Goal: Information Seeking & Learning: Check status

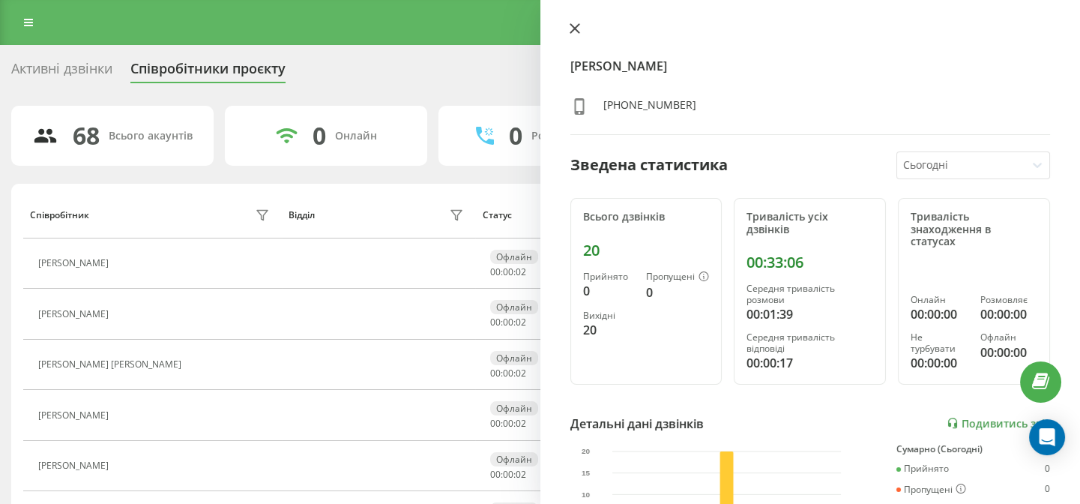
click at [570, 28] on icon at bounding box center [575, 28] width 10 height 10
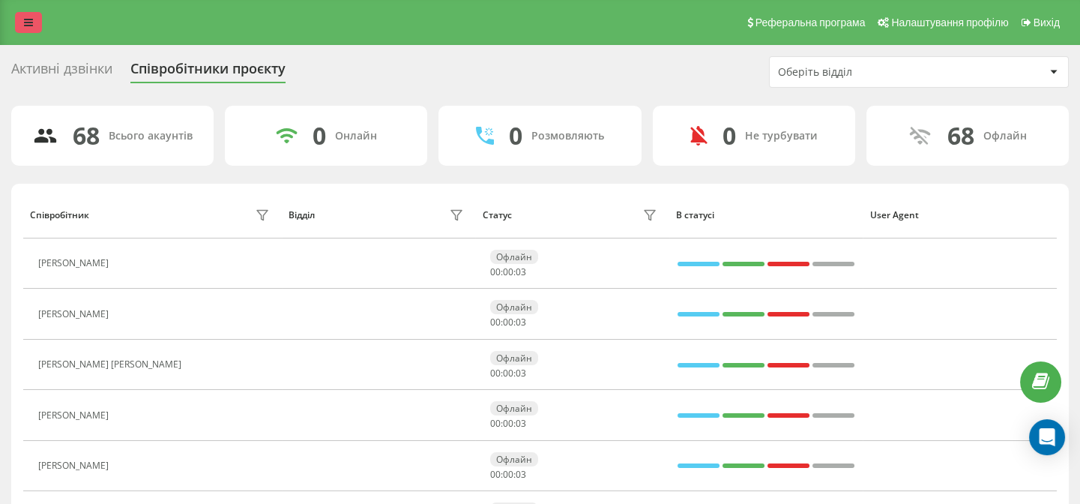
click at [31, 19] on icon at bounding box center [28, 22] width 9 height 10
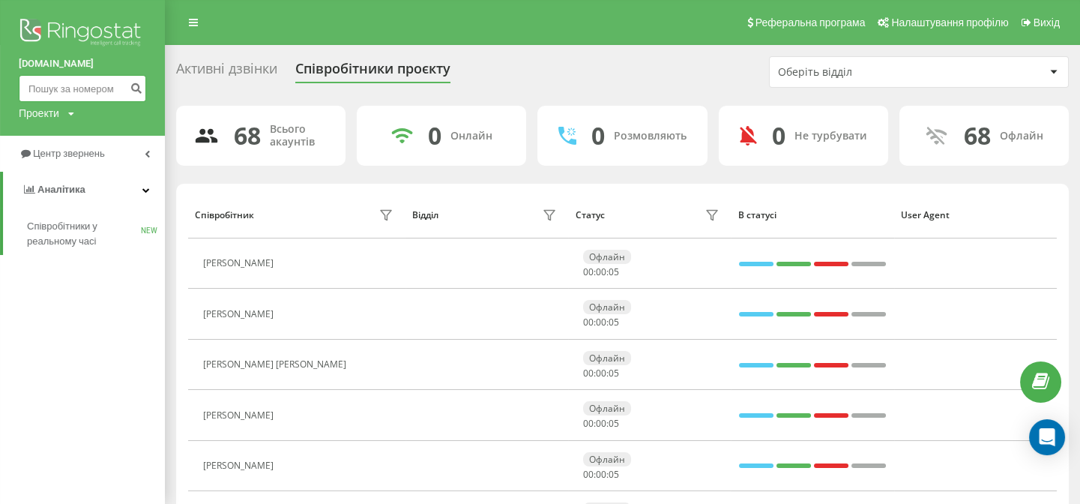
click at [61, 85] on input at bounding box center [82, 88] width 127 height 27
paste input "0988258925"
type input "0988258925"
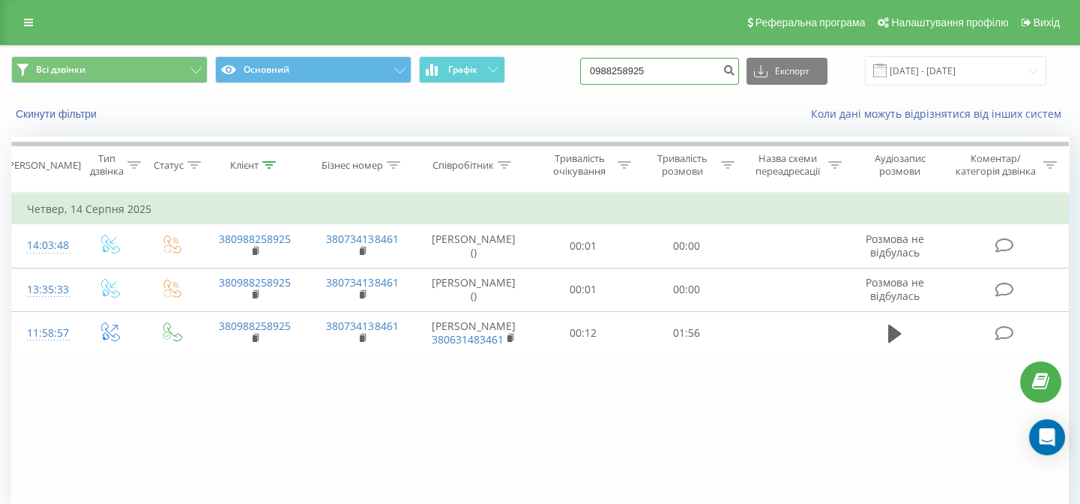
drag, startPoint x: 631, startPoint y: 65, endPoint x: 591, endPoint y: 67, distance: 40.5
click at [591, 67] on div "Всі дзвінки Основний Графік 0988258925 Експорт .csv .xls .xlsx 19.05.2025 - 19.…" at bounding box center [540, 70] width 1058 height 29
paste input "36984372"
type input "0936984372"
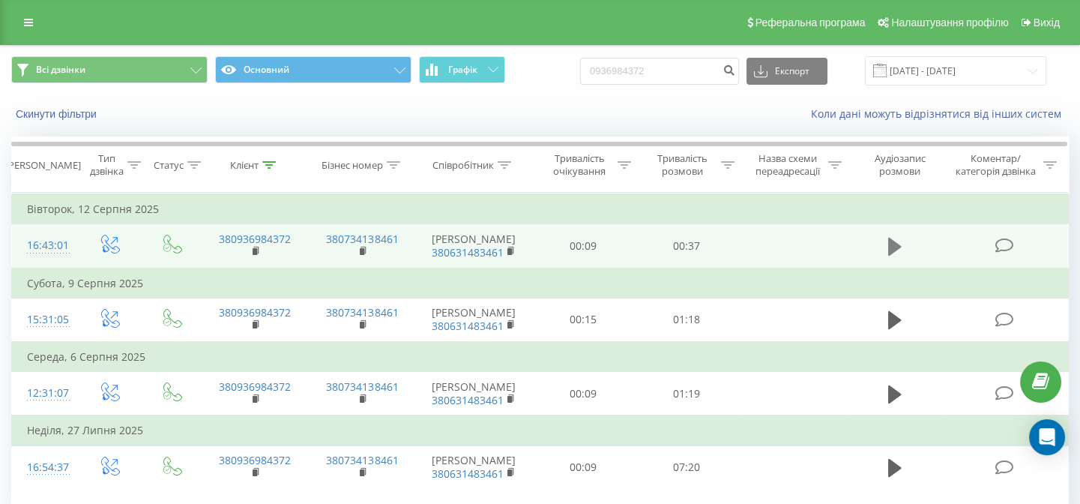
click at [888, 256] on icon at bounding box center [894, 247] width 13 height 18
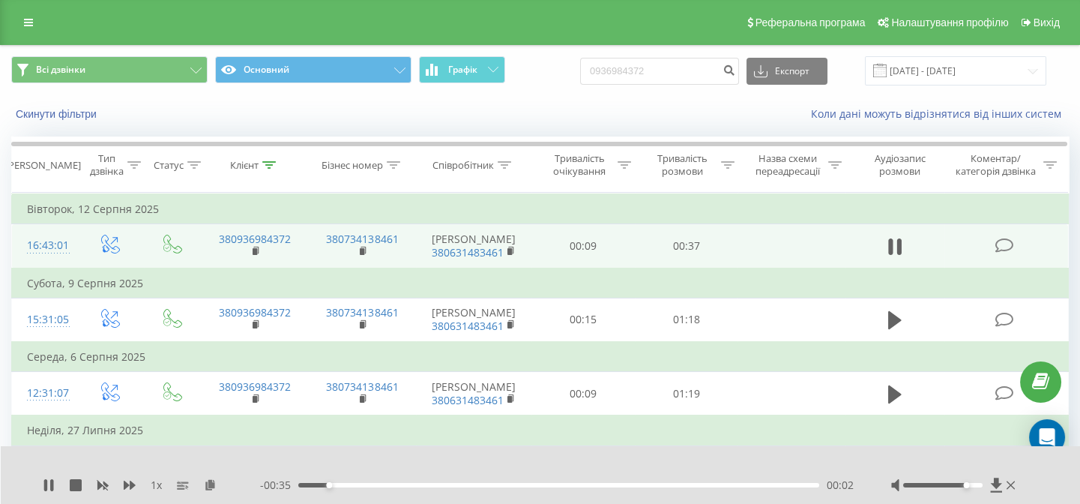
drag, startPoint x: 944, startPoint y: 485, endPoint x: 969, endPoint y: 490, distance: 25.3
click at [969, 490] on div at bounding box center [954, 484] width 127 height 15
drag, startPoint x: 967, startPoint y: 483, endPoint x: 989, endPoint y: 488, distance: 22.9
click at [989, 488] on div at bounding box center [954, 484] width 127 height 15
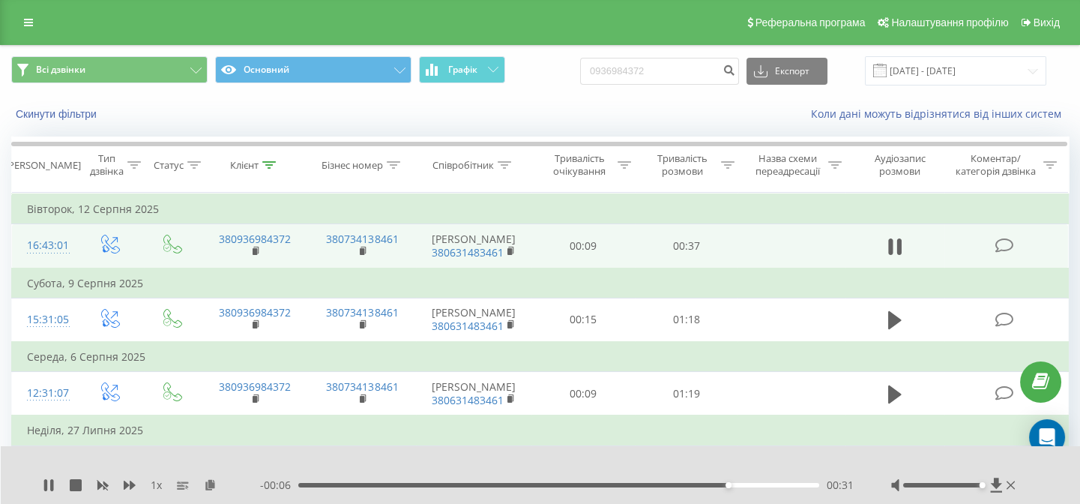
drag, startPoint x: 719, startPoint y: 457, endPoint x: 692, endPoint y: 459, distance: 27.1
click at [719, 457] on div at bounding box center [530, 465] width 781 height 16
click at [659, 76] on input "0936984372" at bounding box center [659, 71] width 159 height 27
paste input "0951116764"
drag, startPoint x: 722, startPoint y: 68, endPoint x: 557, endPoint y: 75, distance: 165.8
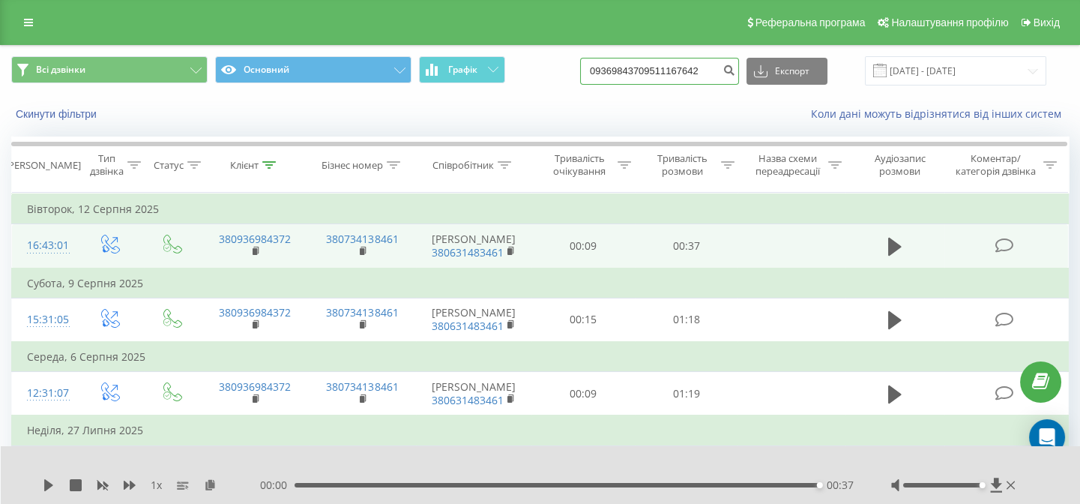
click at [557, 75] on div "Всі дзвінки Основний Графік 09369843709511167642 Експорт .csv .xls .xlsx [DATE]…" at bounding box center [540, 70] width 1058 height 29
paste input "51116764"
type input "0951116764"
click at [735, 67] on icon "submit" at bounding box center [728, 68] width 13 height 9
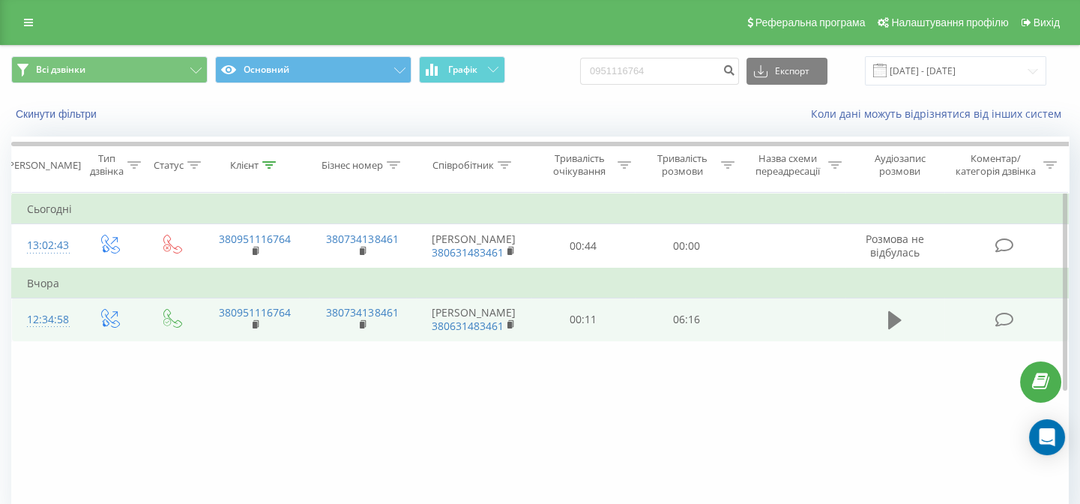
click at [894, 329] on icon at bounding box center [894, 320] width 13 height 18
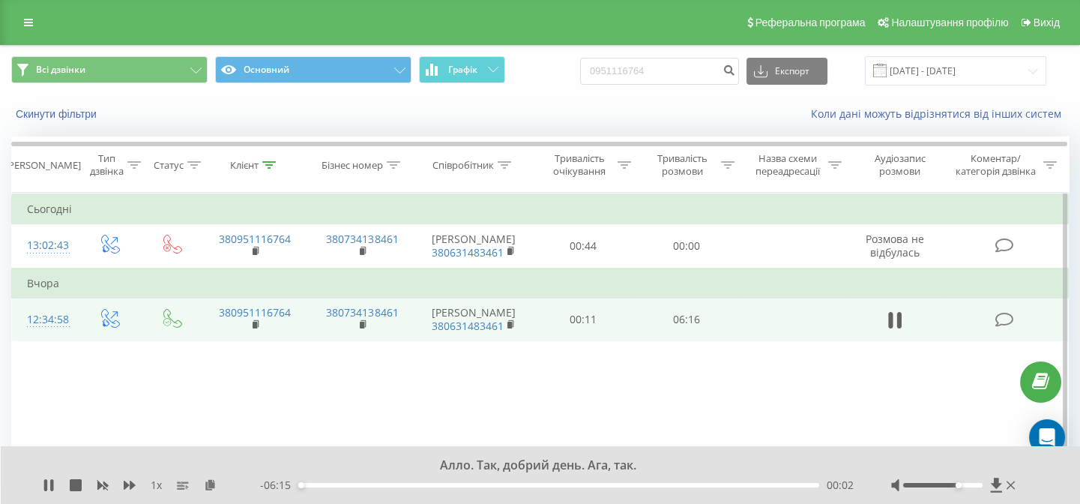
drag, startPoint x: 945, startPoint y: 484, endPoint x: 961, endPoint y: 488, distance: 16.2
click at [961, 488] on div at bounding box center [954, 484] width 127 height 15
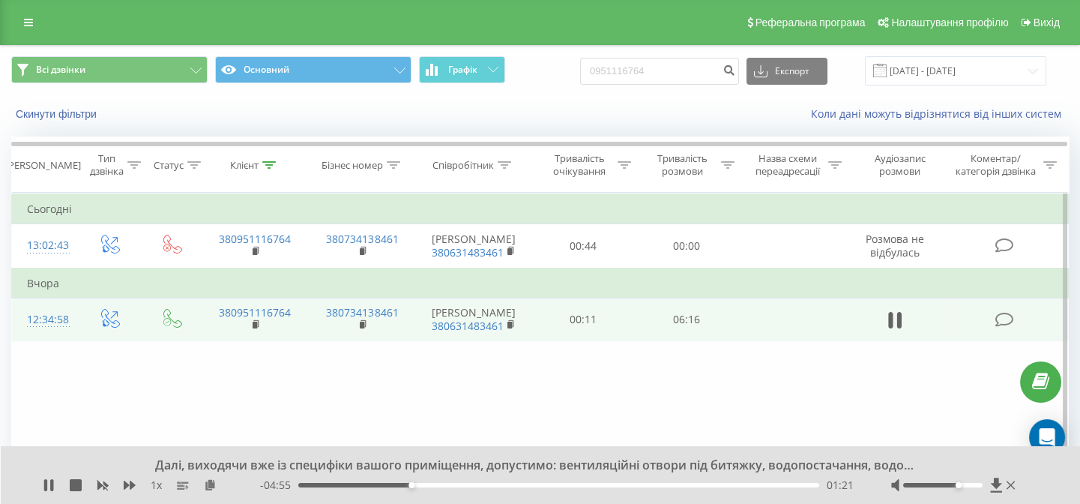
click at [567, 105] on div "Скинути фільтри Коли дані можуть відрізнятися вiд інших систем" at bounding box center [540, 114] width 1078 height 36
click at [952, 487] on div "Accessibility label" at bounding box center [951, 485] width 6 height 6
click at [794, 420] on div "Фільтрувати за умовою Дорівнює Введіть значення Скасувати OK Фільтрувати за умо…" at bounding box center [540, 361] width 1058 height 337
drag, startPoint x: 955, startPoint y: 483, endPoint x: 965, endPoint y: 487, distance: 10.7
click at [965, 487] on div at bounding box center [942, 485] width 79 height 4
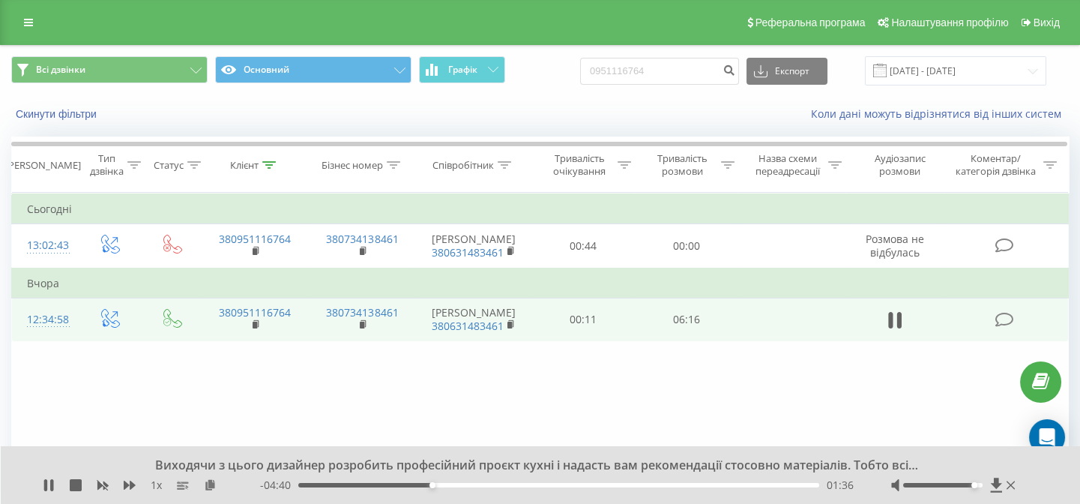
click at [972, 484] on div at bounding box center [942, 485] width 79 height 4
drag, startPoint x: 976, startPoint y: 486, endPoint x: 986, endPoint y: 487, distance: 10.5
click at [986, 487] on div at bounding box center [954, 484] width 127 height 15
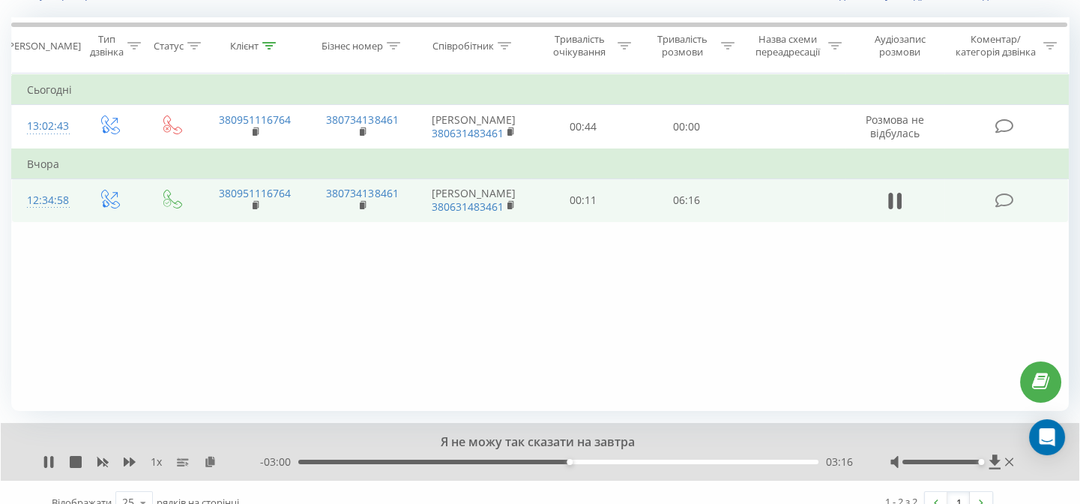
scroll to position [140, 0]
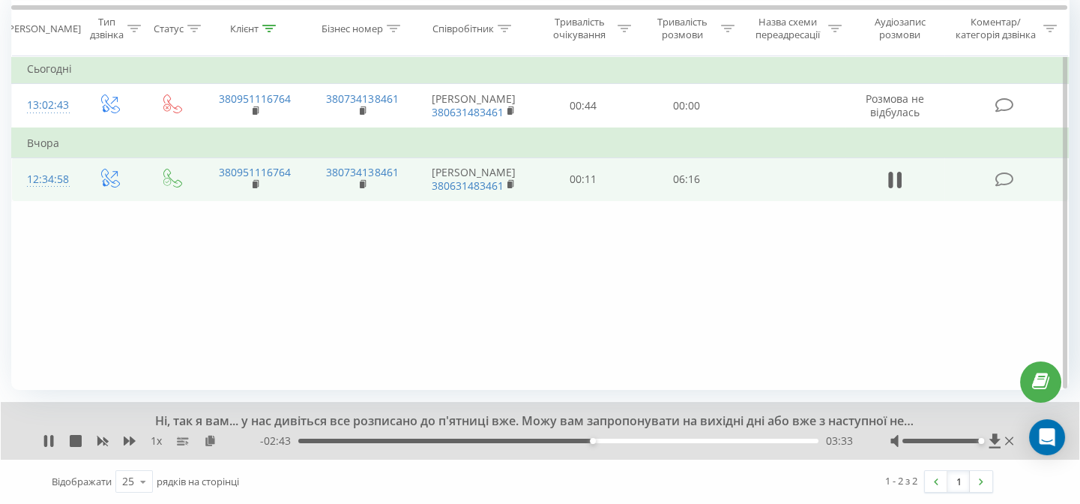
click at [616, 321] on div "Фільтрувати за умовою Дорівнює Введіть значення Скасувати OK Фільтрувати за умо…" at bounding box center [540, 220] width 1058 height 337
click at [666, 310] on div "Фільтрувати за умовою Дорівнює Введіть значення Скасувати OK Фільтрувати за умо…" at bounding box center [540, 220] width 1058 height 337
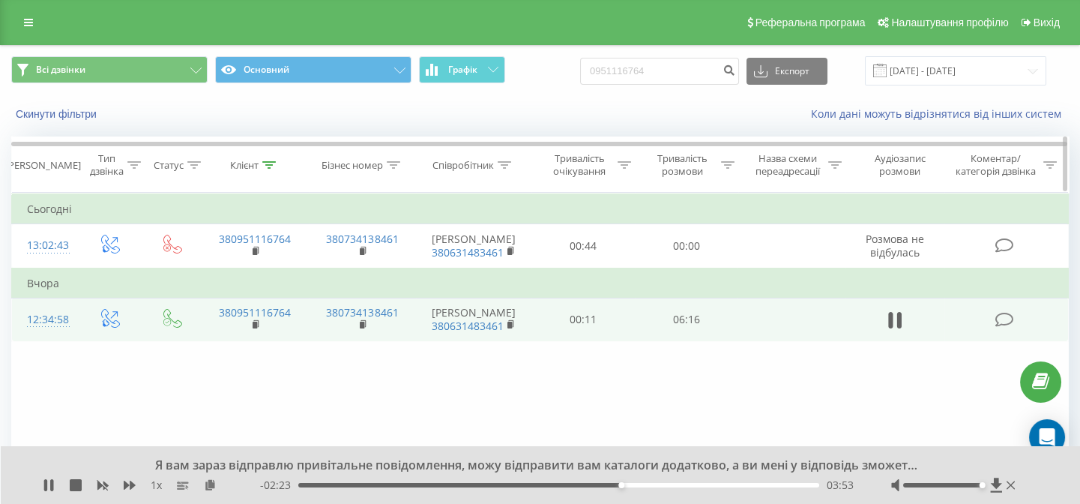
scroll to position [0, 0]
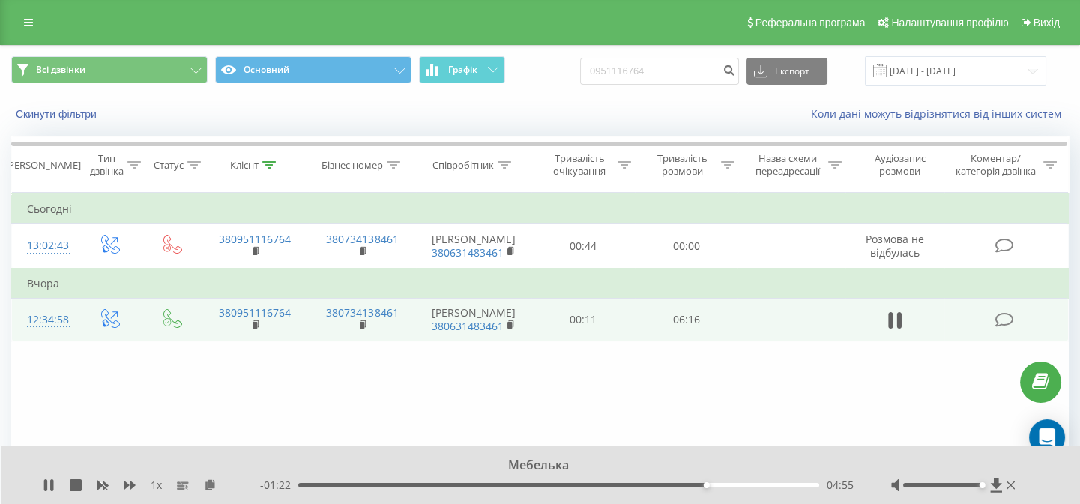
click at [562, 103] on div "Скинути фільтри Коли дані можуть відрізнятися вiд інших систем" at bounding box center [540, 114] width 1078 height 36
click at [581, 115] on div "Коли дані можуть відрізнятися вiд інших систем" at bounding box center [742, 113] width 674 height 15
click at [580, 115] on div "Коли дані можуть відрізнятися вiд інших систем" at bounding box center [742, 113] width 674 height 15
click at [558, 118] on div "Коли дані можуть відрізнятися вiд інших систем" at bounding box center [742, 113] width 674 height 15
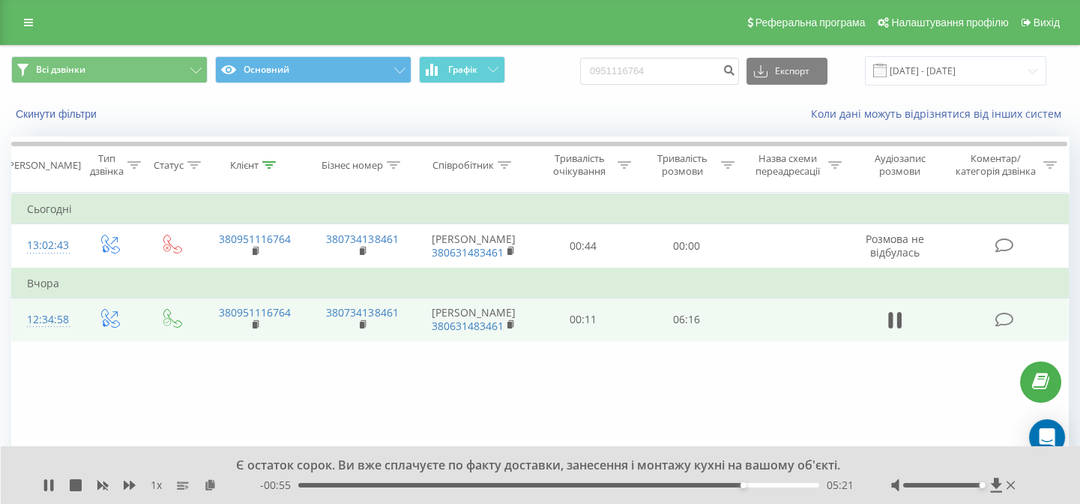
click at [534, 109] on div "Коли дані можуть відрізнятися вiд інших систем" at bounding box center [742, 113] width 674 height 15
click at [550, 101] on div "Скинути фільтри Коли дані можуть відрізнятися вiд інших систем" at bounding box center [540, 114] width 1078 height 36
click at [534, 115] on div "Коли дані можуть відрізнятися вiд інших систем" at bounding box center [742, 113] width 674 height 15
click at [517, 33] on div "Реферальна програма Налаштування профілю Вихід" at bounding box center [540, 22] width 1080 height 45
click at [547, 94] on div "Всі дзвінки Основний Графік 0951116764 Експорт .csv .xls .xlsx [DATE] - [DATE]" at bounding box center [540, 71] width 1078 height 50
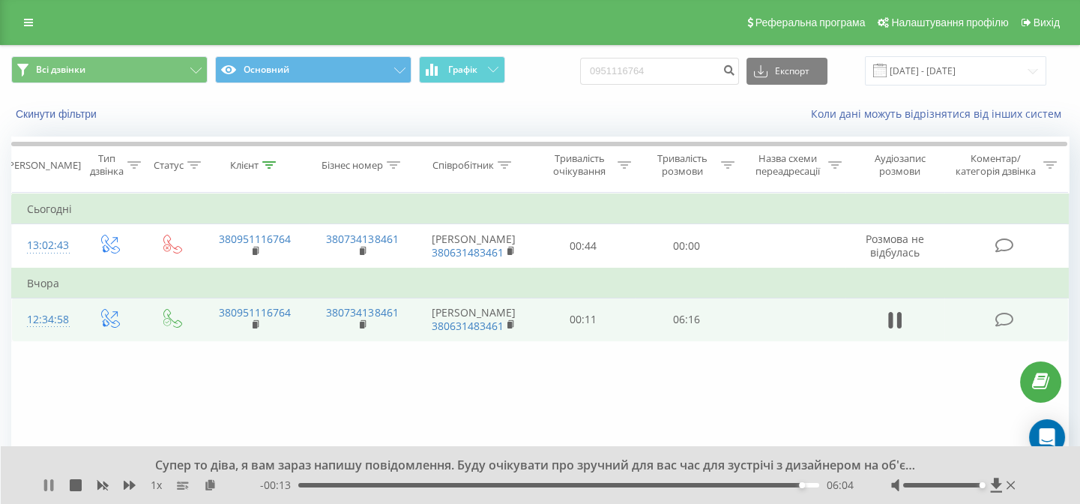
click at [53, 483] on icon at bounding box center [49, 485] width 12 height 12
click at [674, 78] on input "0951116764" at bounding box center [659, 71] width 159 height 27
drag, startPoint x: 681, startPoint y: 69, endPoint x: 609, endPoint y: 70, distance: 72.0
click at [609, 70] on input "0951116764" at bounding box center [659, 71] width 159 height 27
click at [579, 125] on div "Скинути фільтри Коли дані можуть відрізнятися вiд інших систем" at bounding box center [540, 114] width 1078 height 36
